Goal: Task Accomplishment & Management: Use online tool/utility

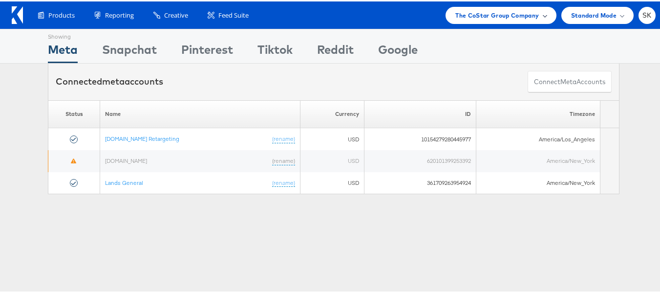
click at [487, 14] on span "The CoStar Group Company" at bounding box center [497, 14] width 84 height 10
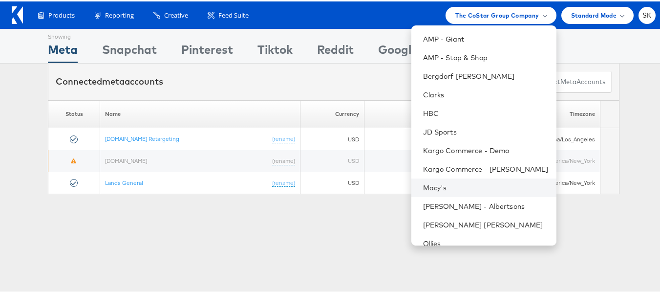
scroll to position [140, 0]
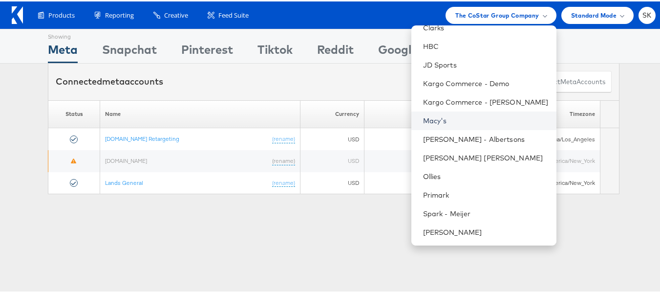
click at [434, 122] on link "Macy's" at bounding box center [486, 119] width 126 height 10
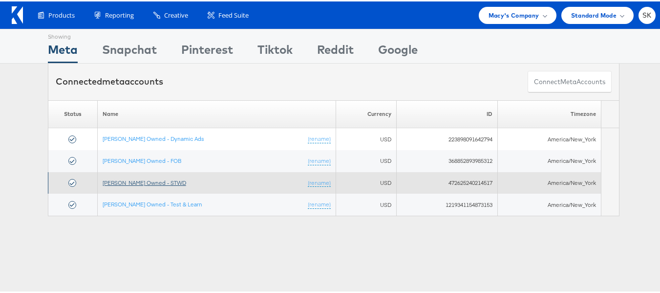
click at [153, 182] on link "[PERSON_NAME] Owned - STWD" at bounding box center [145, 180] width 84 height 7
click at [156, 184] on link "[PERSON_NAME] Owned - STWD" at bounding box center [145, 180] width 84 height 7
click at [154, 180] on link "[PERSON_NAME] Owned - STWD" at bounding box center [145, 180] width 84 height 7
click at [154, 187] on td "Macy's Owned - STWD (rename)" at bounding box center [216, 181] width 238 height 22
click at [154, 180] on link "[PERSON_NAME] Owned - STWD" at bounding box center [145, 180] width 84 height 7
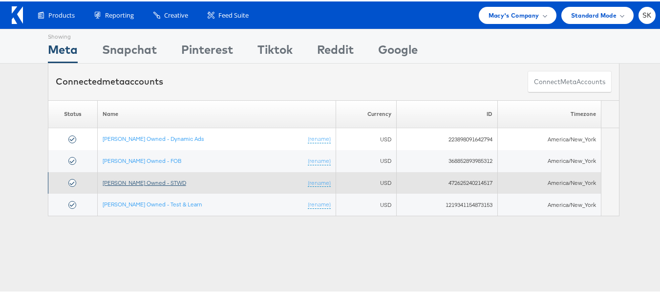
click at [149, 181] on link "[PERSON_NAME] Owned - STWD" at bounding box center [145, 180] width 84 height 7
click at [152, 179] on link "[PERSON_NAME] Owned - STWD" at bounding box center [145, 180] width 84 height 7
click at [144, 176] on td "Macy's Owned - STWD (rename)" at bounding box center [216, 181] width 238 height 22
click at [144, 178] on link "[PERSON_NAME] Owned - STWD" at bounding box center [145, 180] width 84 height 7
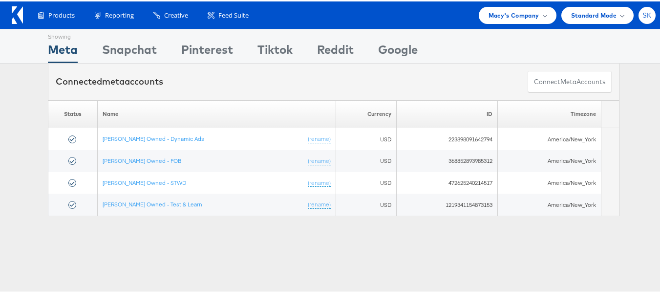
click at [642, 15] on span "SK" at bounding box center [646, 14] width 9 height 6
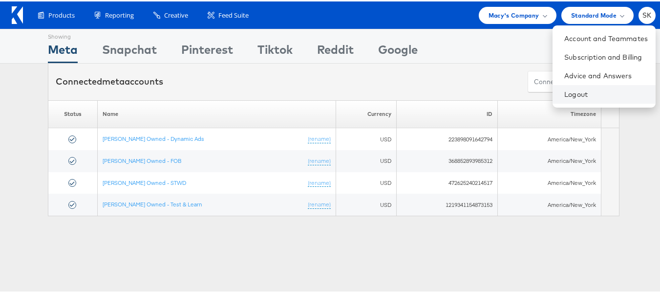
click at [552, 85] on li "Logout" at bounding box center [603, 93] width 103 height 19
click at [564, 94] on link "Logout" at bounding box center [606, 93] width 84 height 10
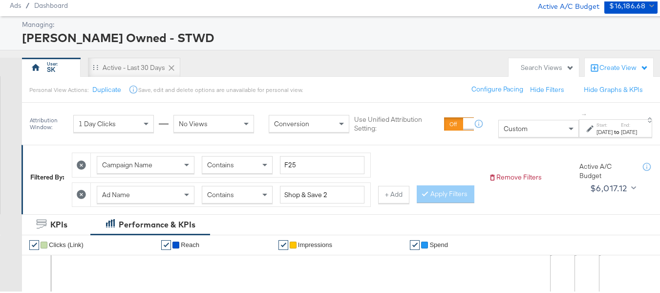
scroll to position [49, 0]
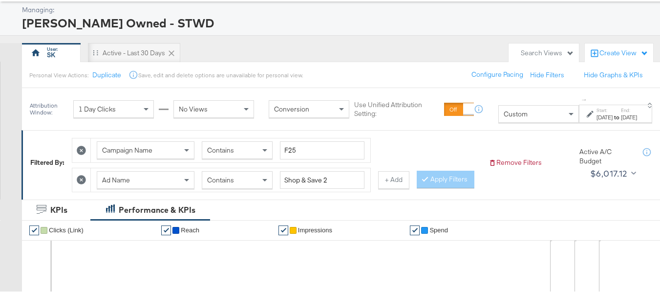
click at [330, 169] on div "Ad Name Contains Shop & Save 2" at bounding box center [230, 179] width 279 height 24
click at [331, 175] on input "Shop & Save 2" at bounding box center [322, 178] width 85 height 18
paste input "Beauty"
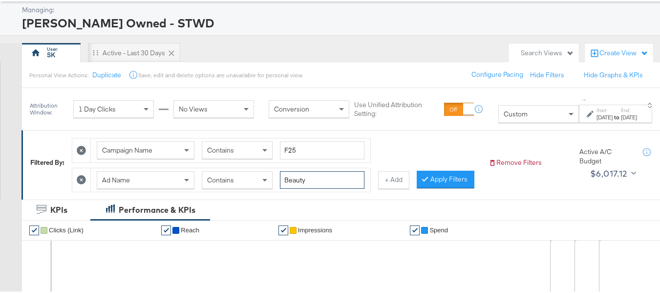
click at [336, 183] on input "Beauty" at bounding box center [322, 178] width 85 height 18
type input "Beauty"
click at [621, 115] on div "Aug 7th 2025" at bounding box center [629, 116] width 16 height 8
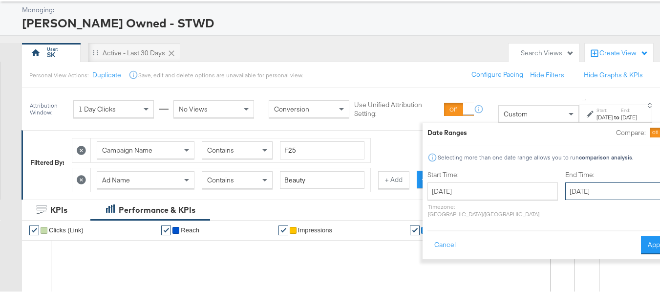
click at [565, 189] on input "August 7th 2025" at bounding box center [616, 190] width 103 height 18
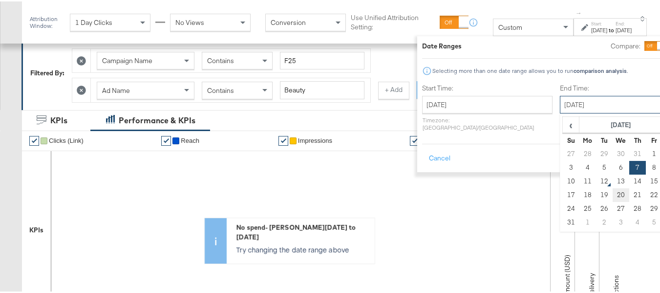
scroll to position [147, 0]
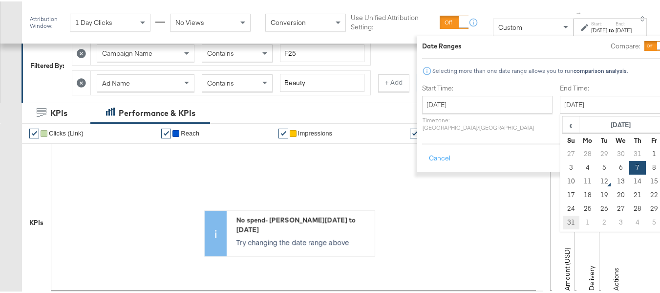
click at [563, 218] on td "31" at bounding box center [571, 221] width 17 height 14
type input "August 31st 2025"
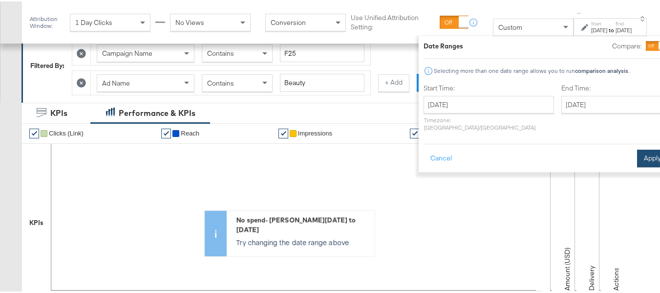
click at [637, 148] on button "Apply" at bounding box center [652, 157] width 31 height 18
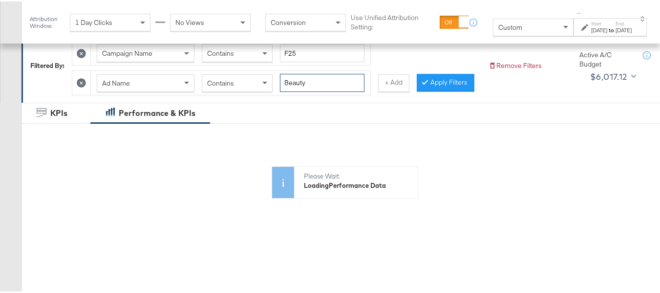
click at [321, 80] on input "Beauty" at bounding box center [322, 81] width 85 height 18
click at [417, 90] on button "Apply Filters" at bounding box center [446, 81] width 58 height 18
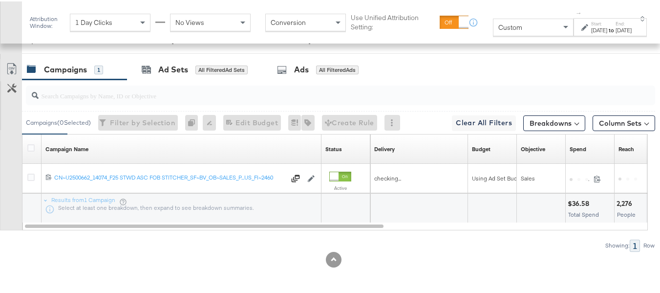
scroll to position [466, 0]
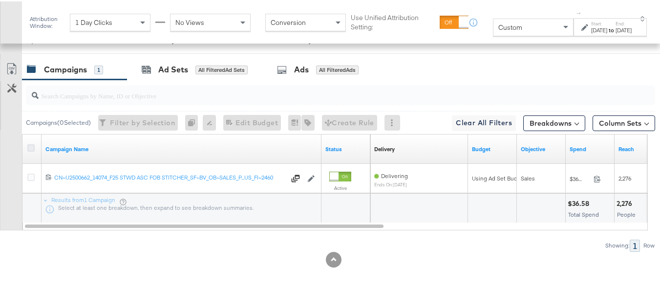
click at [33, 147] on icon at bounding box center [30, 146] width 7 height 7
click at [0, 0] on input "checkbox" at bounding box center [0, 0] width 0 height 0
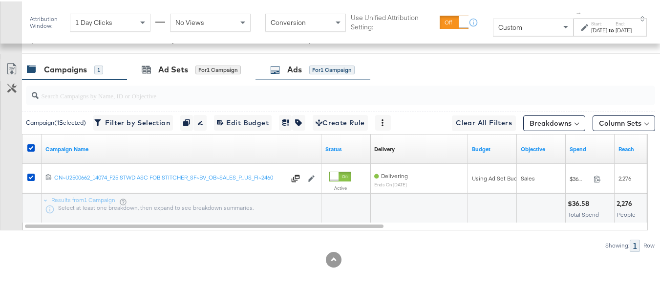
click at [303, 77] on div "Ads for 1 Campaign" at bounding box center [312, 68] width 115 height 21
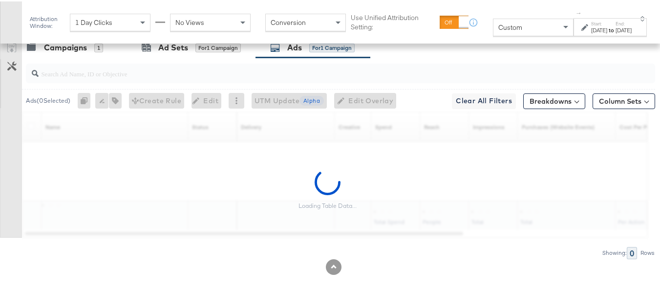
scroll to position [496, 0]
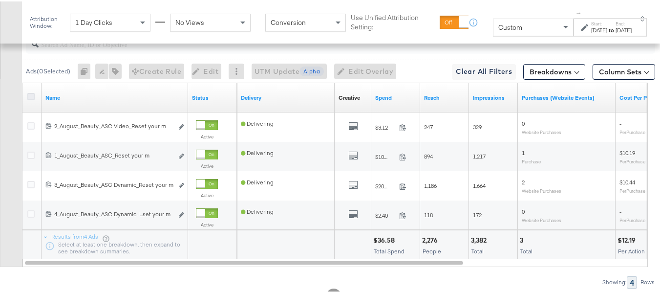
click at [31, 99] on icon at bounding box center [30, 94] width 7 height 7
click at [0, 0] on input "checkbox" at bounding box center [0, 0] width 0 height 0
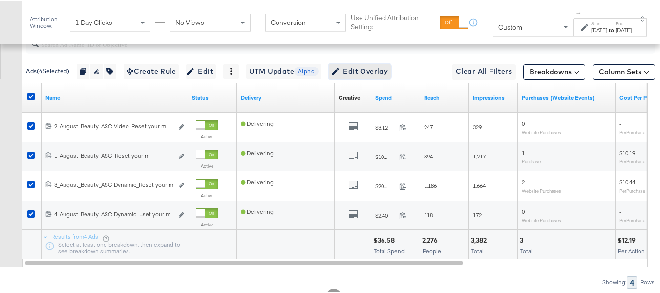
click at [358, 76] on span "Edit Overlay Edit overlays for 4 ads" at bounding box center [360, 70] width 56 height 12
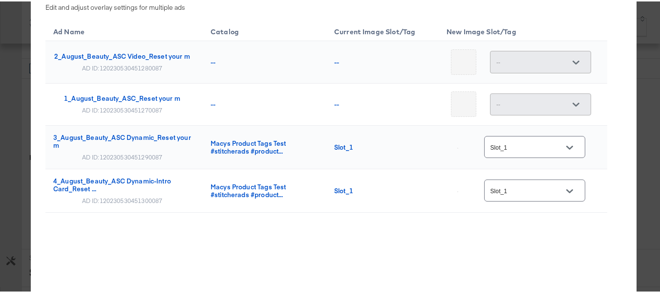
scroll to position [164, 0]
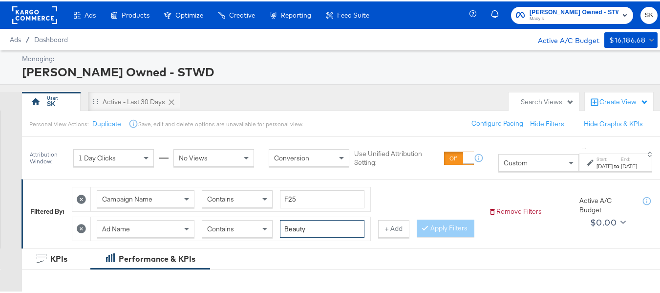
click at [333, 228] on input "Beauty" at bounding box center [322, 227] width 85 height 18
paste input "Dresses"
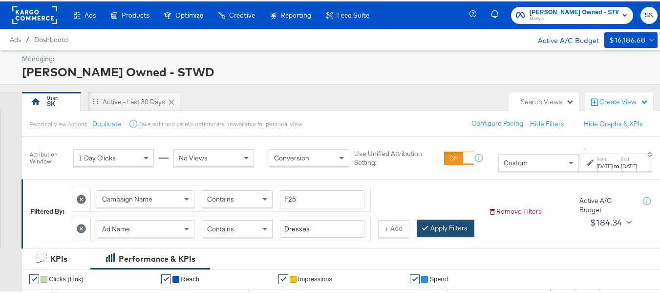
click at [417, 235] on button "Apply Filters" at bounding box center [446, 227] width 58 height 18
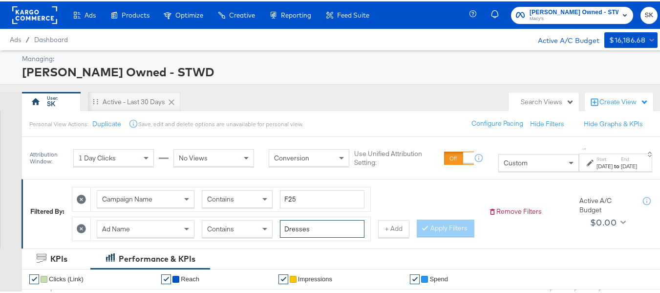
click at [326, 227] on input "Dresses" at bounding box center [322, 227] width 85 height 18
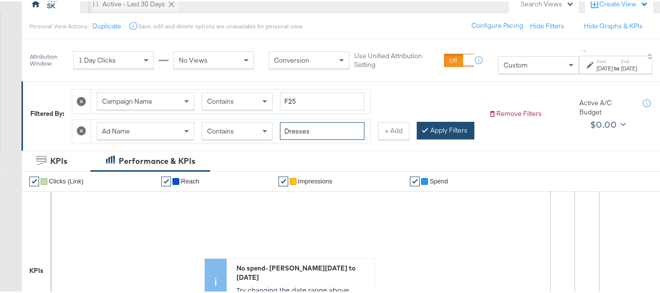
type input "Dresses"
click at [417, 138] on button "Apply Filters" at bounding box center [446, 129] width 58 height 18
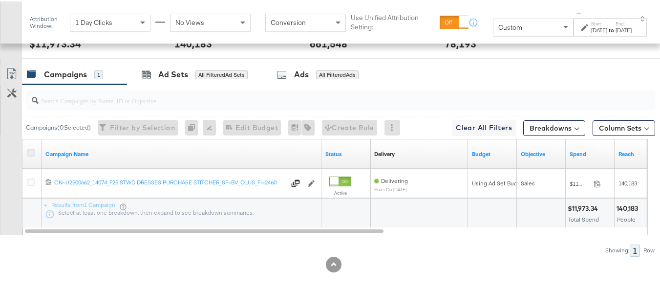
scroll to position [447, 0]
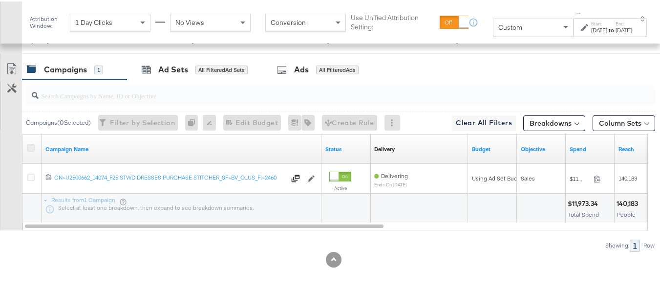
click at [29, 150] on icon at bounding box center [30, 146] width 7 height 7
click at [0, 0] on input "checkbox" at bounding box center [0, 0] width 0 height 0
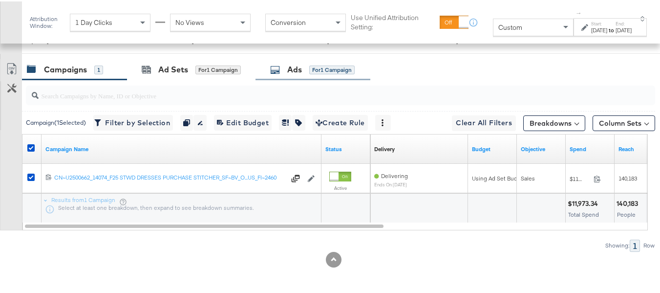
click at [327, 73] on div "for 1 Campaign" at bounding box center [331, 68] width 45 height 9
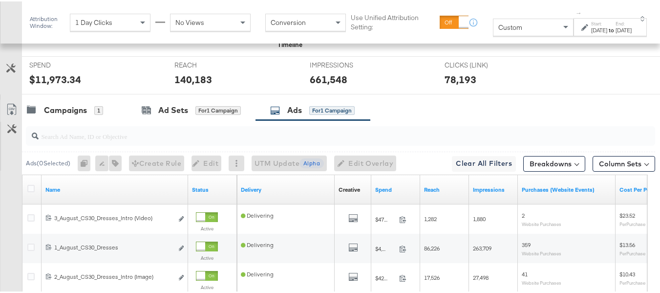
scroll to position [398, 0]
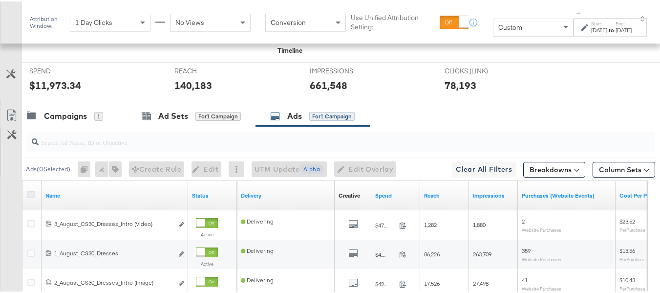
click at [28, 196] on icon at bounding box center [30, 192] width 7 height 7
click at [0, 0] on input "checkbox" at bounding box center [0, 0] width 0 height 0
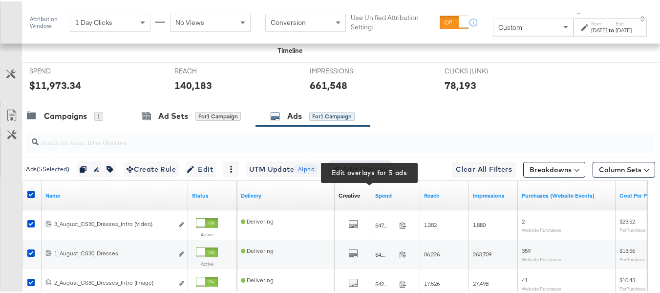
click at [381, 174] on span "Edit Overlay Edit overlays for 5 ads" at bounding box center [360, 168] width 56 height 12
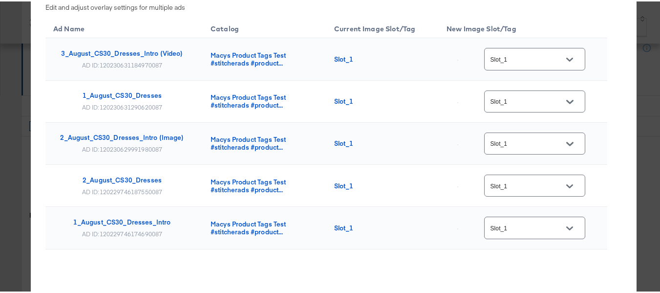
scroll to position [0, 0]
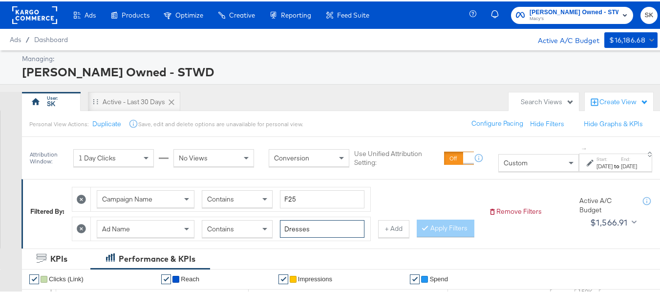
click at [318, 228] on input "Dresses" at bounding box center [322, 227] width 85 height 18
paste input "Kids"
type input "Kids"
drag, startPoint x: 101, startPoint y: 254, endPoint x: 0, endPoint y: 170, distance: 130.5
click at [417, 235] on button "Apply Filters" at bounding box center [446, 227] width 58 height 18
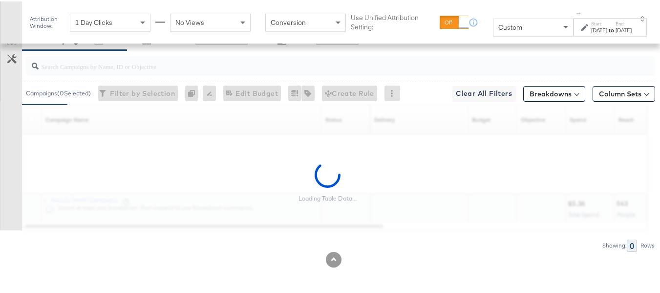
scroll to position [466, 0]
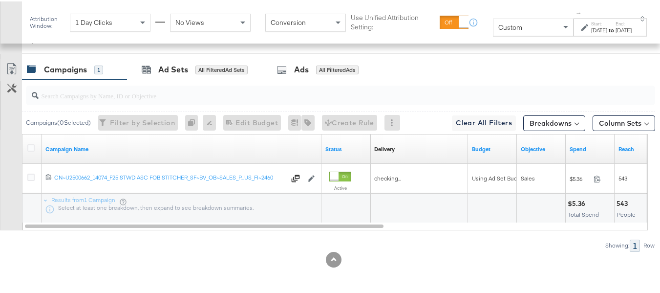
click at [31, 139] on div at bounding box center [32, 148] width 18 height 18
click at [32, 145] on icon at bounding box center [30, 146] width 7 height 7
click at [0, 0] on input "checkbox" at bounding box center [0, 0] width 0 height 0
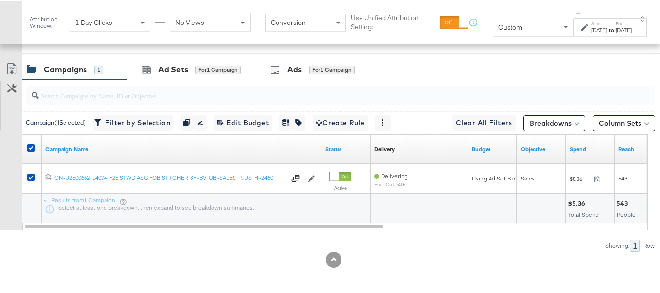
click at [321, 55] on div at bounding box center [333, 56] width 667 height 8
click at [310, 67] on div "for 1 Campaign" at bounding box center [331, 68] width 45 height 9
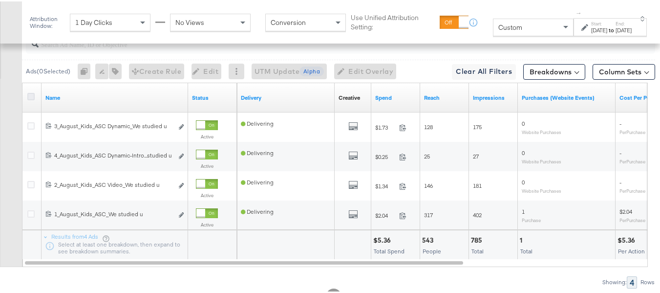
click at [31, 99] on icon at bounding box center [30, 94] width 7 height 7
click at [0, 0] on input "checkbox" at bounding box center [0, 0] width 0 height 0
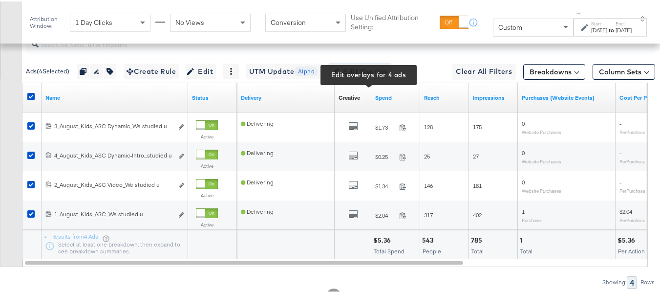
click at [382, 76] on span "Edit Overlay Edit overlays for 4 ads" at bounding box center [360, 70] width 56 height 12
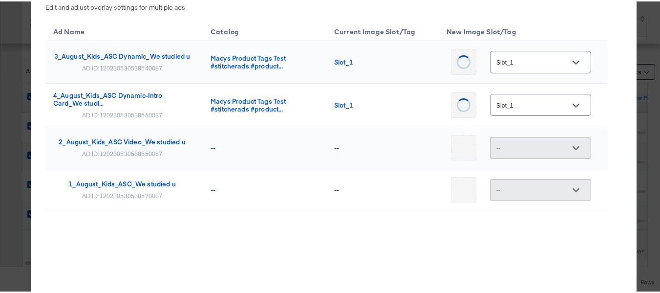
scroll to position [554, 0]
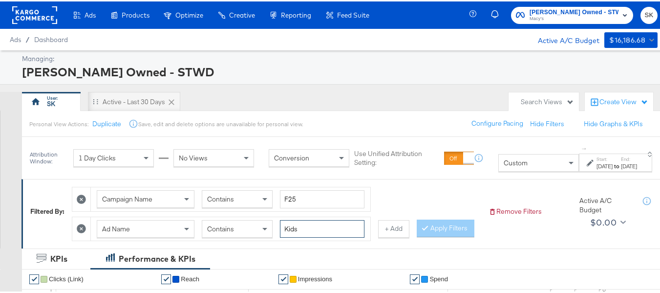
click at [303, 227] on input "Kids" at bounding box center [322, 227] width 85 height 18
paste input "Denim"
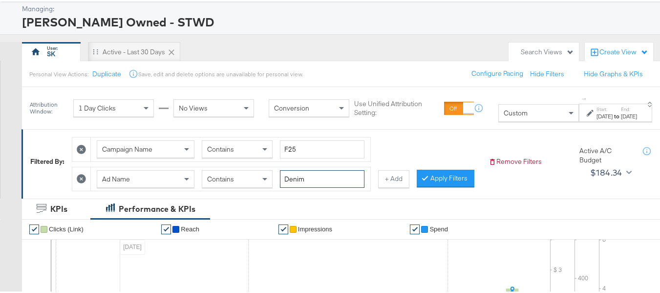
scroll to position [98, 0]
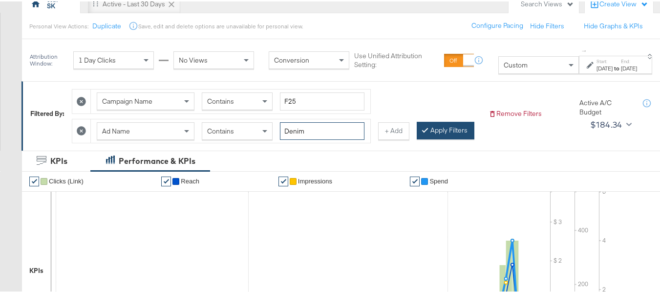
type input "Denim"
click at [417, 138] on button "Apply Filters" at bounding box center [446, 129] width 58 height 18
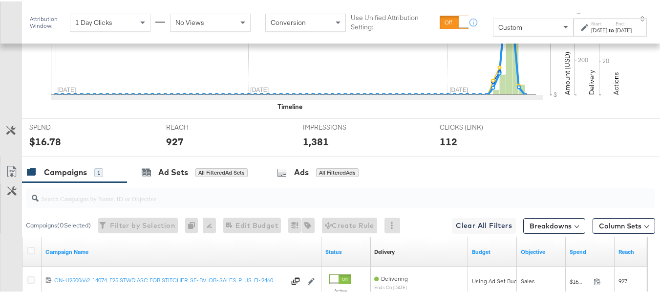
scroll to position [466, 0]
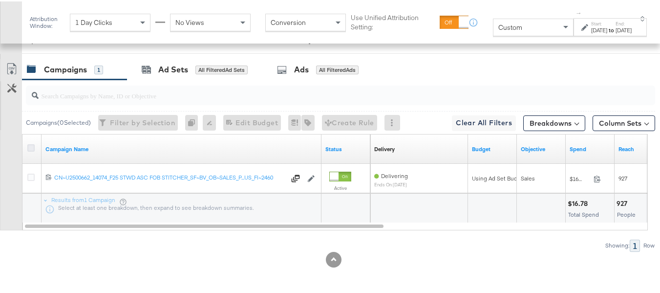
drag, startPoint x: 25, startPoint y: 150, endPoint x: 33, endPoint y: 147, distance: 8.5
click at [28, 150] on div at bounding box center [32, 148] width 18 height 18
click at [33, 147] on icon at bounding box center [30, 146] width 7 height 7
click at [0, 0] on input "checkbox" at bounding box center [0, 0] width 0 height 0
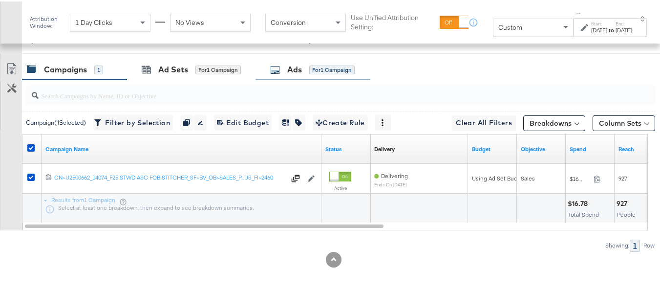
drag, startPoint x: 364, startPoint y: 66, endPoint x: 361, endPoint y: 70, distance: 5.3
click at [363, 66] on div "Ads for 1 Campaign" at bounding box center [312, 68] width 115 height 21
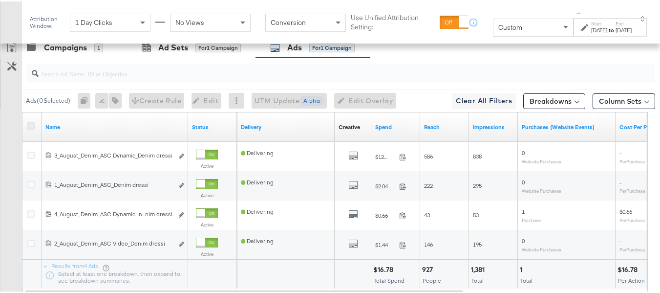
click at [34, 128] on icon at bounding box center [30, 124] width 7 height 7
click at [0, 0] on input "checkbox" at bounding box center [0, 0] width 0 height 0
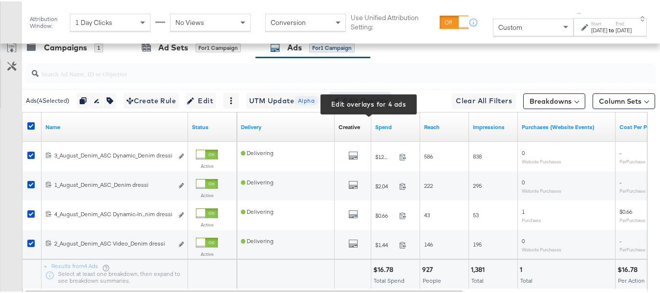
click at [369, 106] on span "Edit Overlay Edit overlays for 4 ads" at bounding box center [360, 99] width 56 height 12
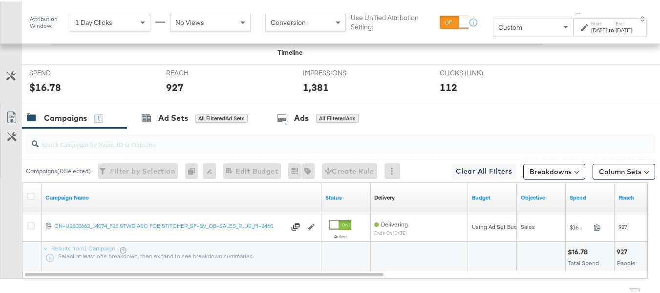
scroll to position [466, 0]
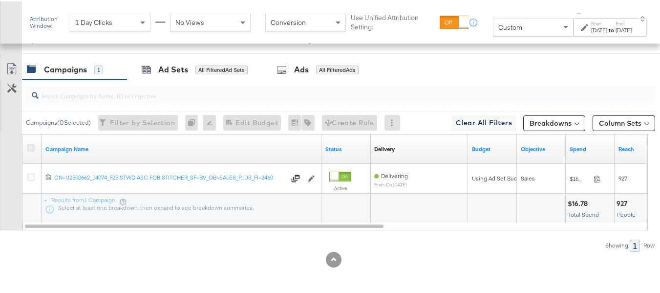
click at [28, 146] on icon at bounding box center [30, 146] width 7 height 7
click at [0, 0] on input "checkbox" at bounding box center [0, 0] width 0 height 0
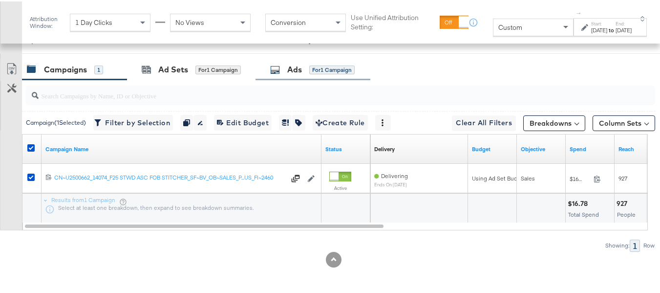
click at [336, 68] on div "for 1 Campaign" at bounding box center [331, 68] width 45 height 9
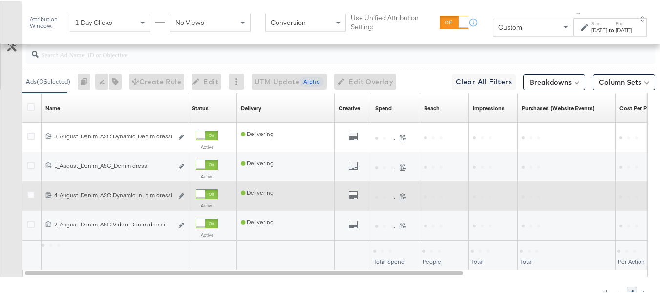
scroll to position [496, 0]
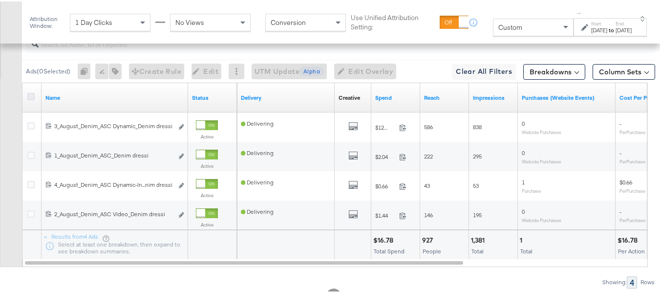
click at [29, 99] on icon at bounding box center [30, 94] width 7 height 7
click at [0, 0] on input "checkbox" at bounding box center [0, 0] width 0 height 0
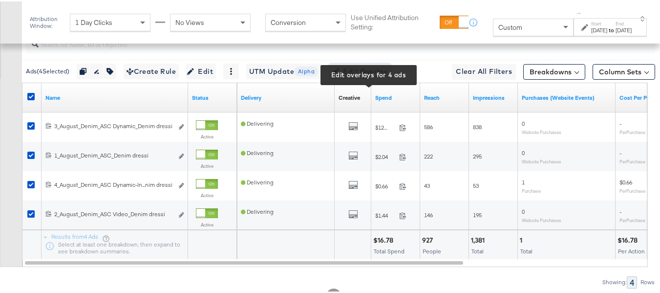
click at [388, 76] on span "Edit Overlay Edit overlays for 4 ads" at bounding box center [360, 70] width 56 height 12
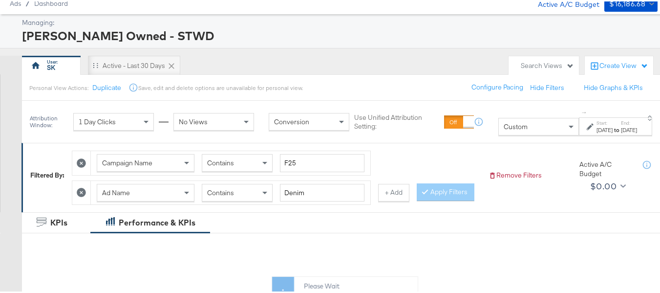
scroll to position [98, 0]
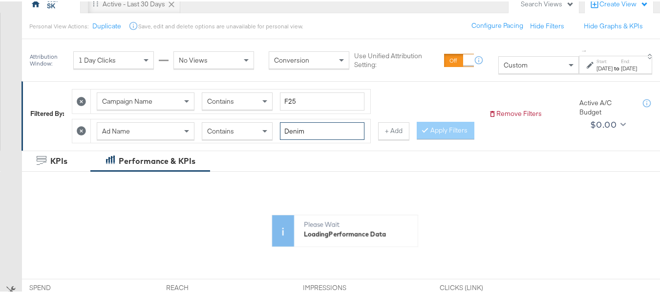
click at [328, 132] on input "Denim" at bounding box center [322, 130] width 85 height 18
paste input "Home"
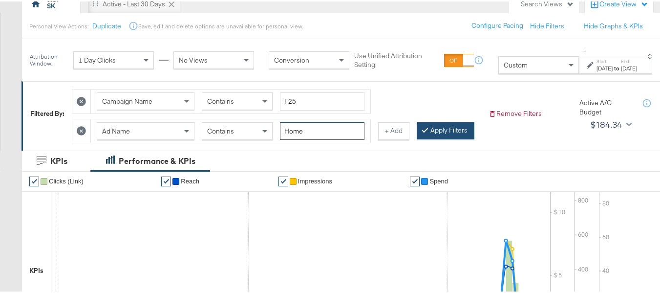
type input "Home"
click at [417, 138] on button "Apply Filters" at bounding box center [446, 129] width 58 height 18
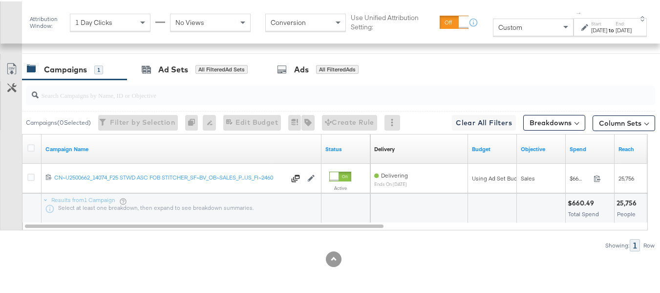
scroll to position [466, 0]
click at [31, 143] on icon at bounding box center [30, 146] width 7 height 7
click at [0, 0] on input "checkbox" at bounding box center [0, 0] width 0 height 0
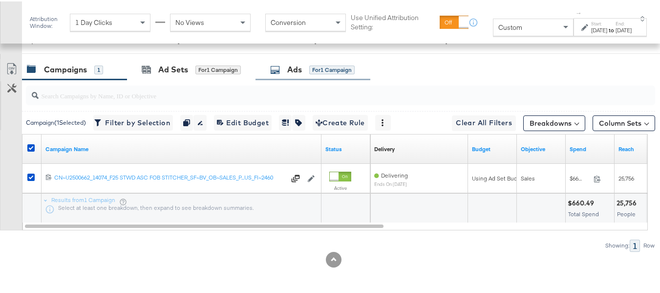
click at [318, 76] on div "Ads for 1 Campaign" at bounding box center [312, 68] width 115 height 21
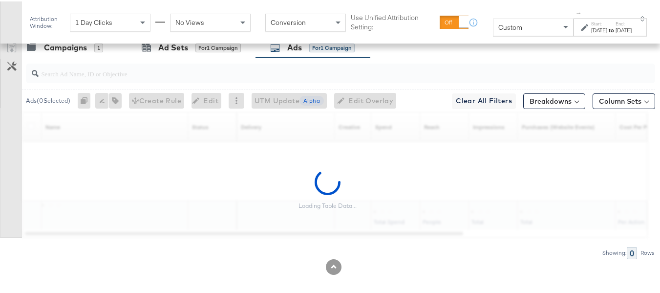
scroll to position [496, 0]
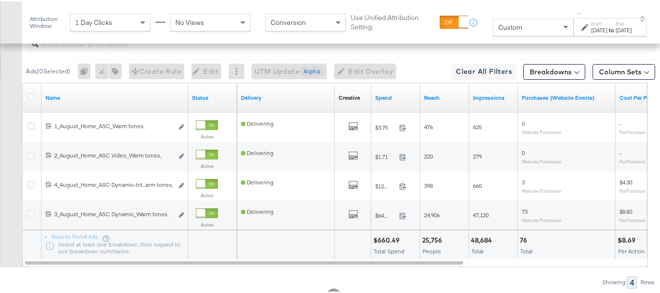
click at [31, 105] on div at bounding box center [32, 96] width 18 height 18
click at [32, 99] on icon at bounding box center [30, 94] width 7 height 7
click at [0, 0] on input "checkbox" at bounding box center [0, 0] width 0 height 0
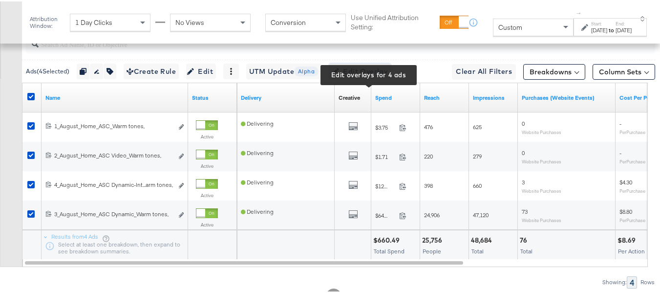
click at [375, 76] on span "Edit Overlay Edit overlays for 4 ads" at bounding box center [360, 70] width 56 height 12
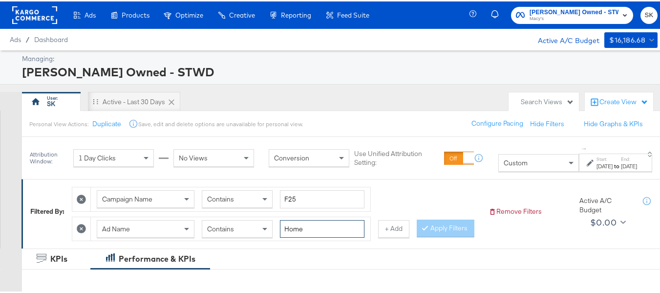
click at [332, 234] on input "Home" at bounding box center [322, 227] width 85 height 18
paste input "Shoes"
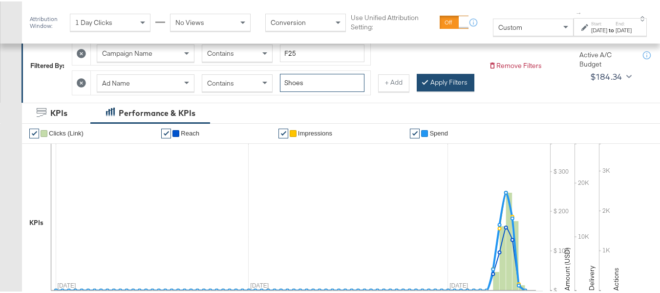
type input "Shoes"
click at [417, 90] on button "Apply Filters" at bounding box center [446, 81] width 58 height 18
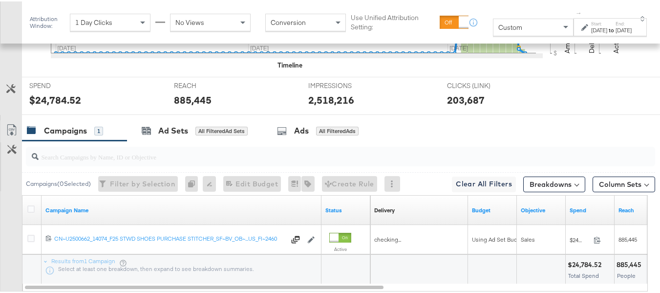
scroll to position [466, 0]
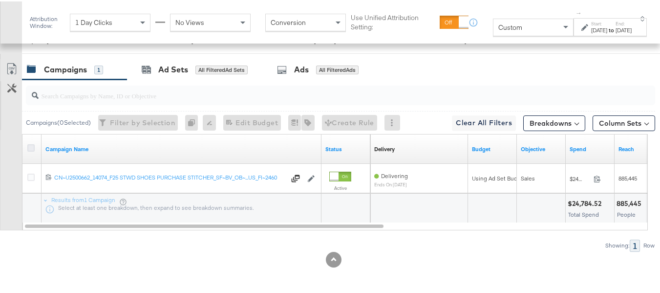
click at [29, 147] on icon at bounding box center [30, 146] width 7 height 7
click at [0, 0] on input "checkbox" at bounding box center [0, 0] width 0 height 0
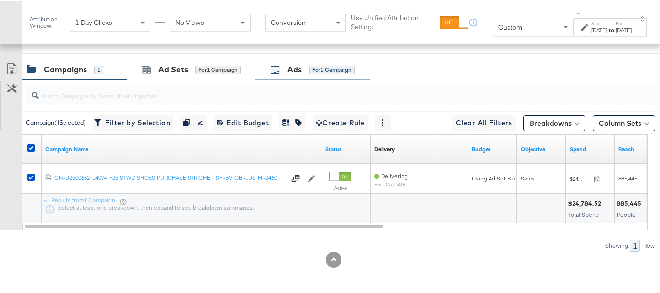
click at [279, 64] on icon at bounding box center [275, 68] width 10 height 10
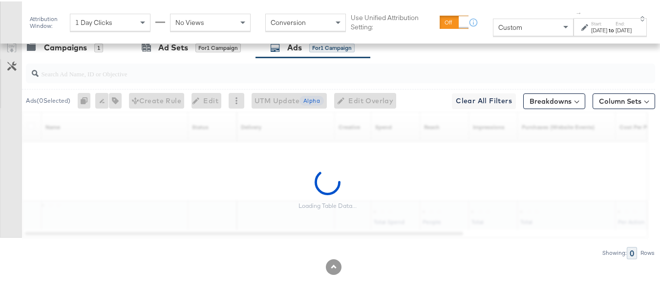
scroll to position [496, 0]
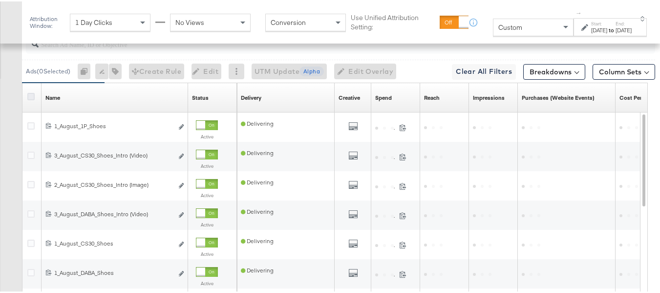
click at [30, 99] on icon at bounding box center [30, 94] width 7 height 7
click at [0, 0] on input "checkbox" at bounding box center [0, 0] width 0 height 0
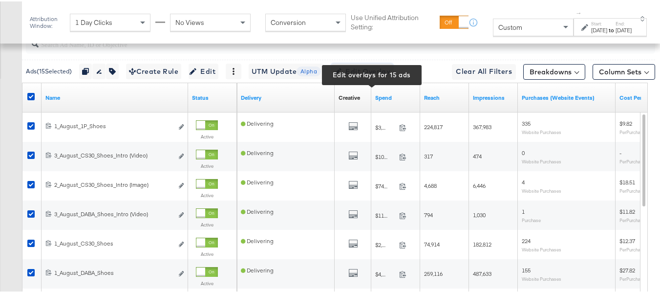
click at [382, 76] on span "Edit Overlay Edit overlays for 15 ads" at bounding box center [362, 70] width 56 height 12
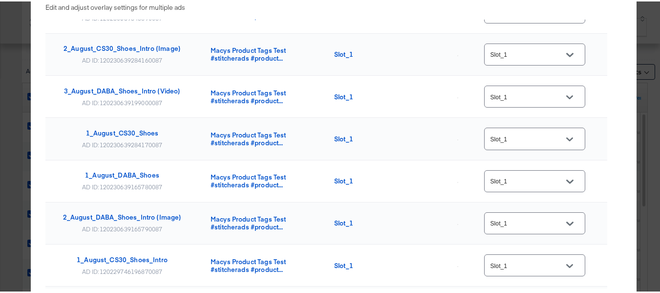
scroll to position [0, 0]
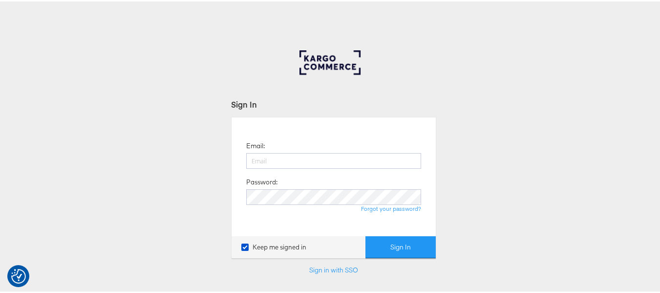
type input "[PERSON_NAME][EMAIL_ADDRESS][DOMAIN_NAME]"
click at [355, 251] on div "Keep me signed in Sign In" at bounding box center [334, 245] width 204 height 22
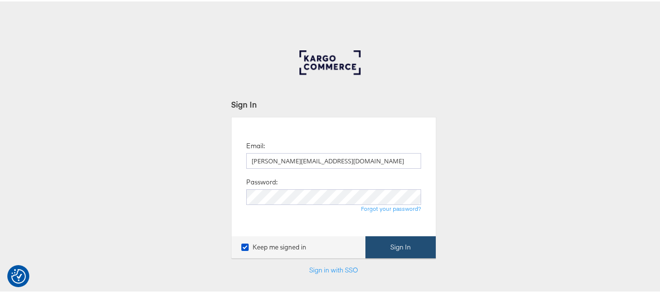
click at [371, 245] on button "Sign In" at bounding box center [400, 245] width 70 height 22
